Goal: Find specific page/section: Find specific page/section

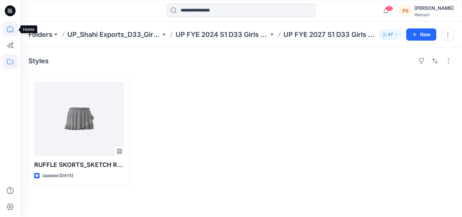
click at [14, 27] on icon at bounding box center [10, 29] width 15 height 15
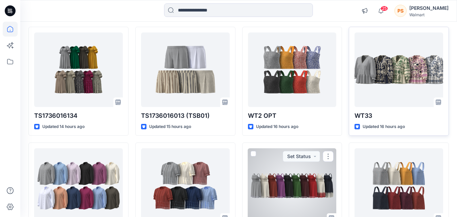
scroll to position [68, 0]
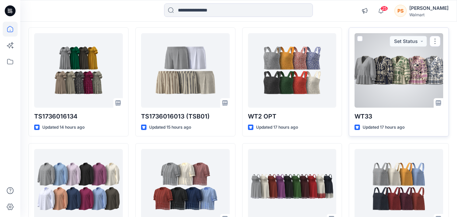
click at [382, 69] on div at bounding box center [398, 70] width 89 height 74
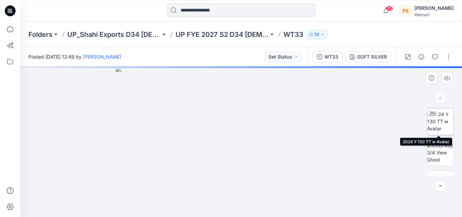
click at [440, 125] on img at bounding box center [440, 121] width 26 height 21
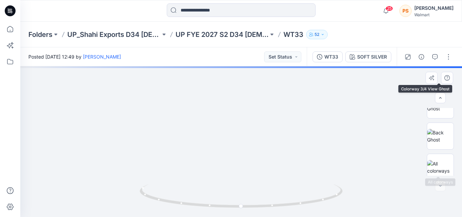
scroll to position [84, 0]
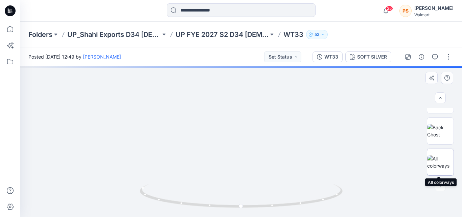
click at [442, 157] on img at bounding box center [440, 162] width 26 height 14
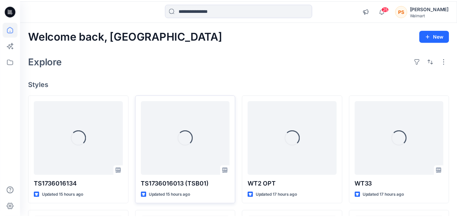
scroll to position [68, 0]
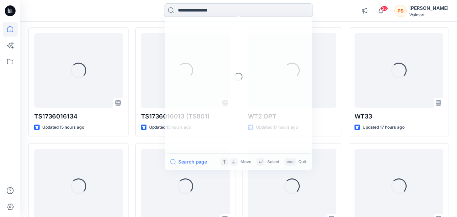
click at [224, 14] on input at bounding box center [238, 10] width 149 height 14
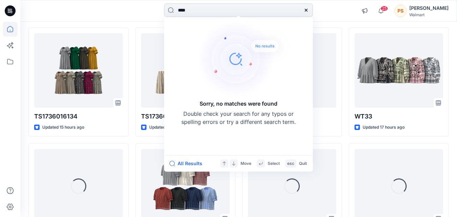
type input "****"
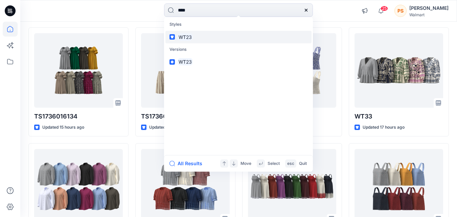
click at [225, 38] on link "WT23" at bounding box center [238, 37] width 146 height 13
